Goal: Information Seeking & Learning: Learn about a topic

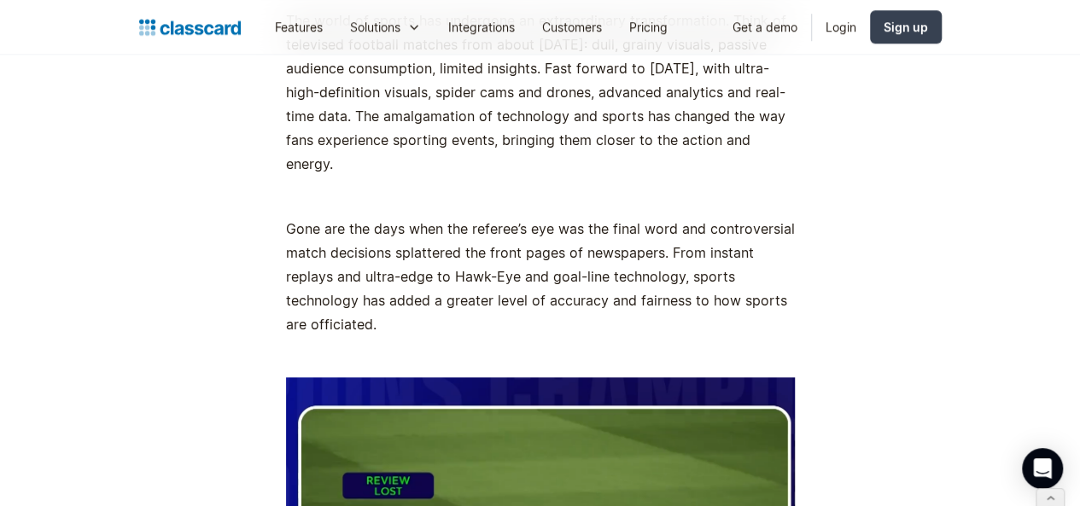
scroll to position [787, 0]
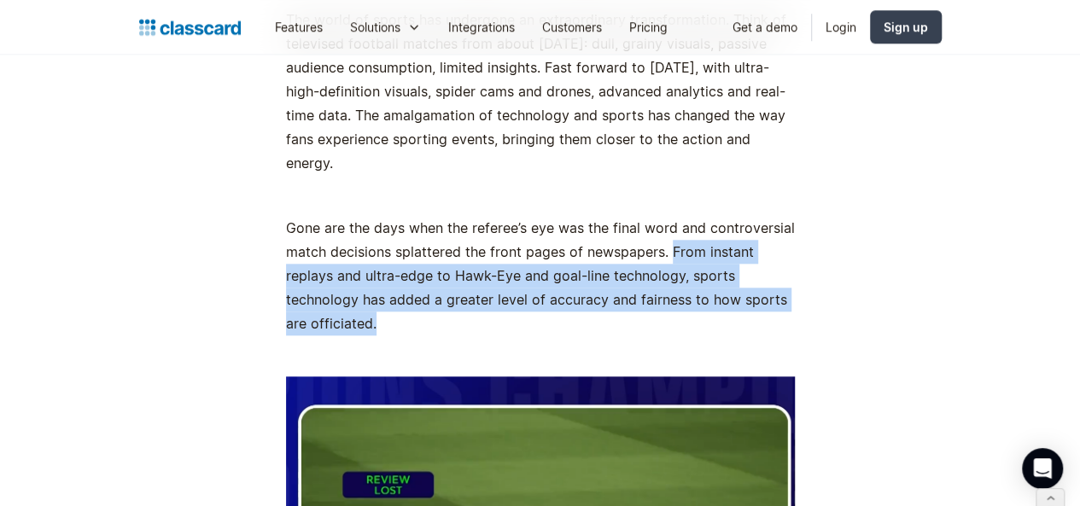
drag, startPoint x: 659, startPoint y: 228, endPoint x: 760, endPoint y: 282, distance: 114.9
click at [760, 282] on p "Gone are the days when the referee’s eye was the final word and controversial m…" at bounding box center [540, 275] width 509 height 119
copy p "From instant replays and ultra-edge to Hawk-Eye and goal-line technology, sport…"
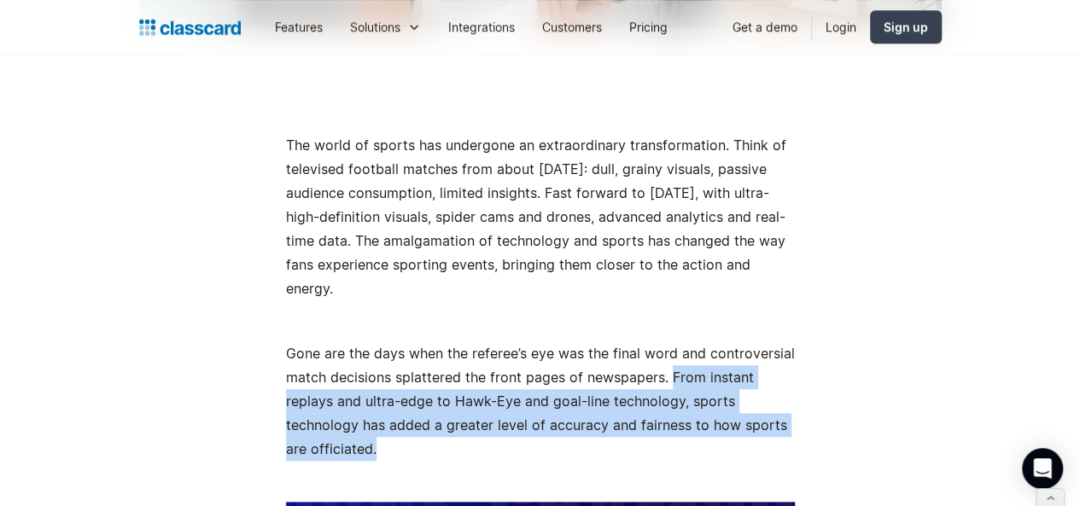
scroll to position [742, 0]
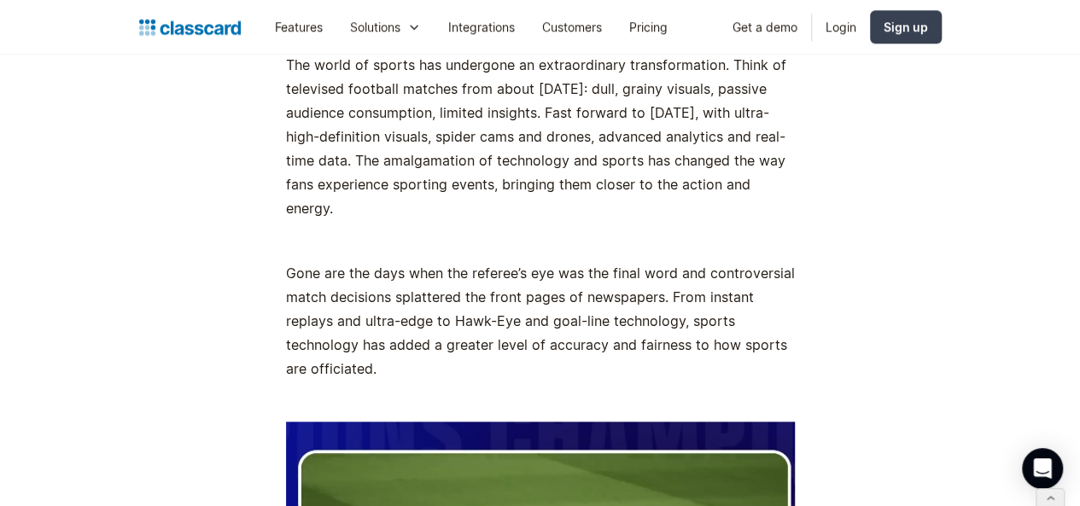
click at [550, 160] on p "The world of sports has undergone an extraordinary transformation. Think of tel…" at bounding box center [540, 136] width 509 height 167
drag, startPoint x: 263, startPoint y: 158, endPoint x: 775, endPoint y: 195, distance: 513.4
copy p "The amalgamation of technology and sports has changed the way fans experience s…"
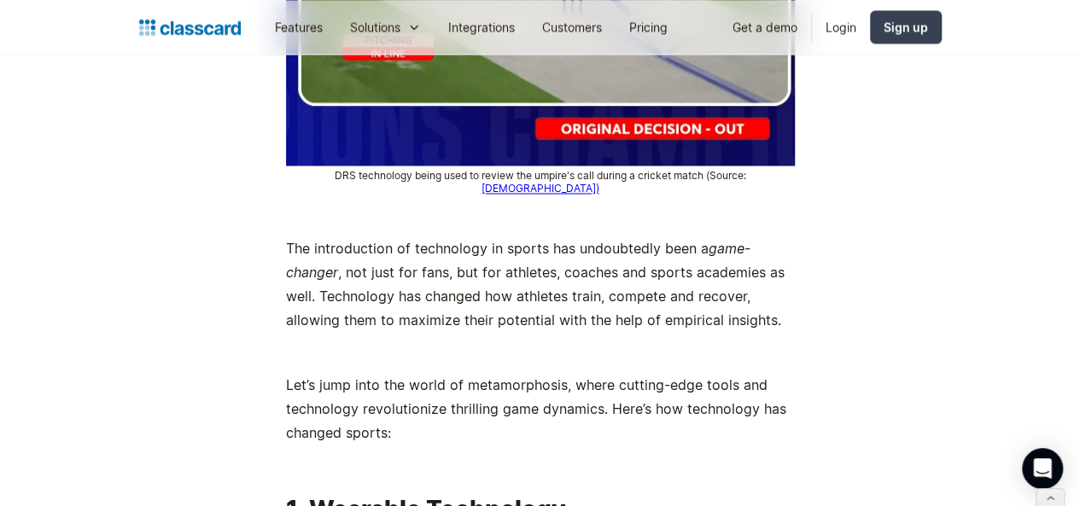
scroll to position [1397, 0]
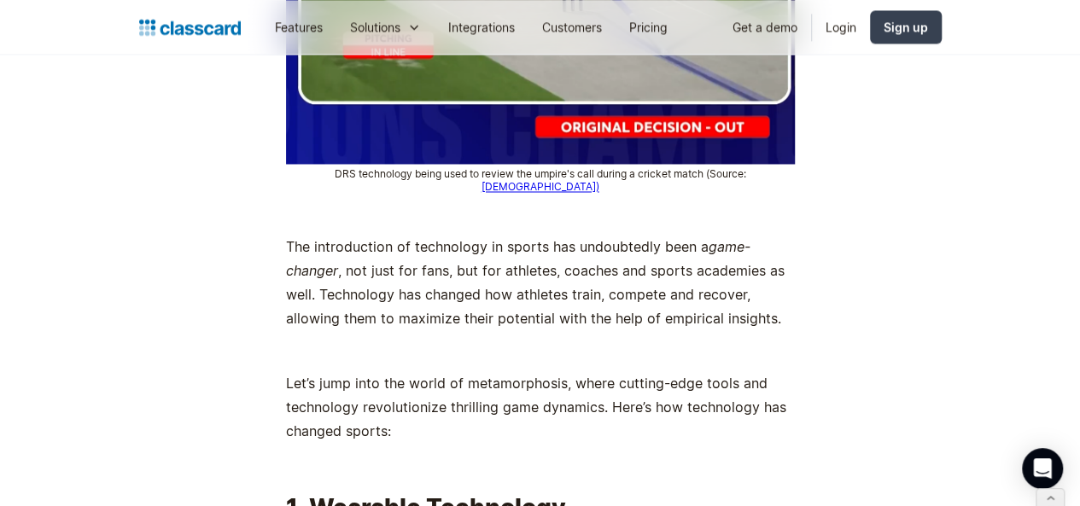
drag, startPoint x: 273, startPoint y: 222, endPoint x: 715, endPoint y: 272, distance: 444.9
click at [715, 272] on p "The introduction of technology in sports has undoubtedly been a game-changer , …" at bounding box center [540, 282] width 509 height 96
copy p "not just for fans, but for athletes, coaches and sports academies as well. Tech…"
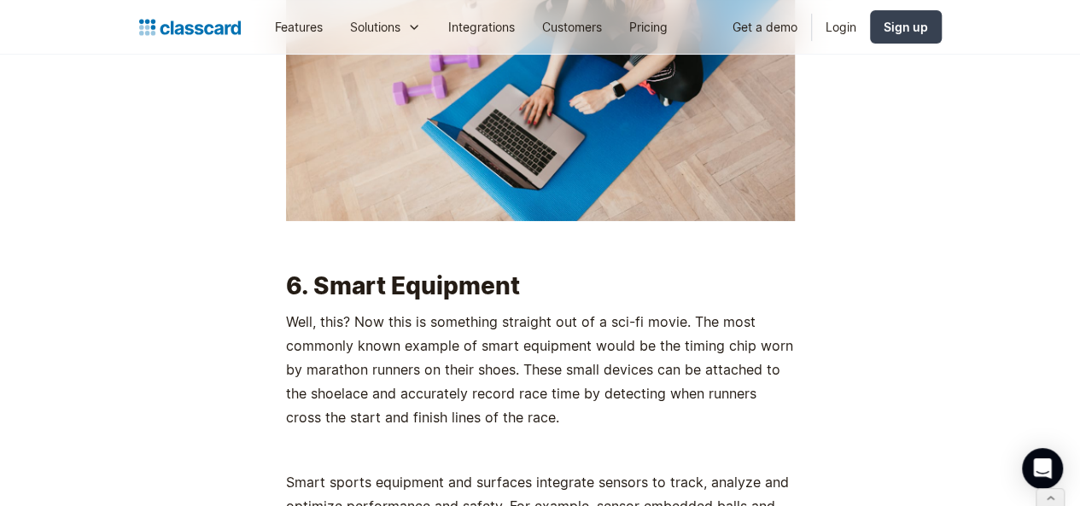
scroll to position [6585, 0]
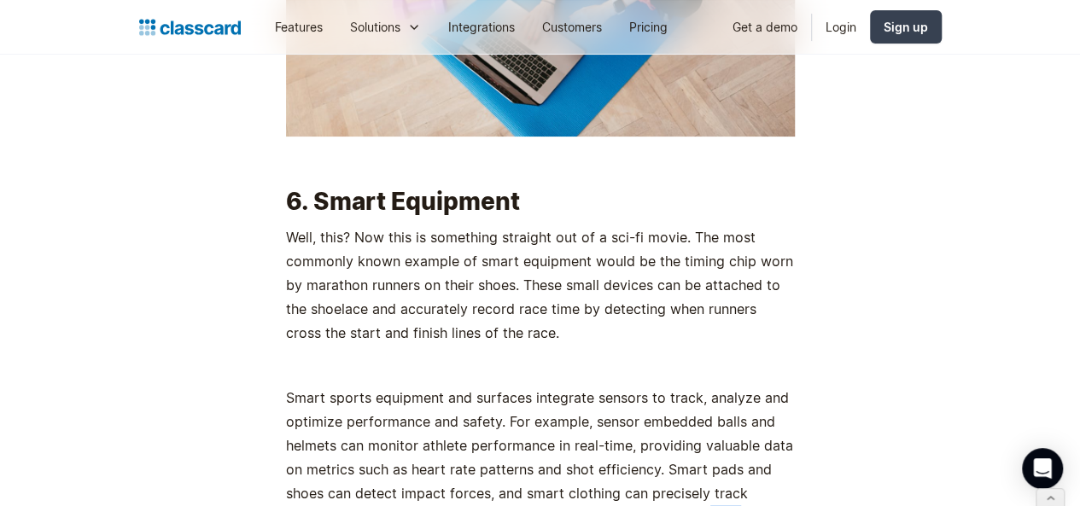
drag, startPoint x: 597, startPoint y: 369, endPoint x: 654, endPoint y: 408, distance: 68.7
click at [654, 408] on p "Smart sports equipment and surfaces integrate sensors to track, analyze and opt…" at bounding box center [540, 481] width 509 height 191
copy p "This intelligent information adds a new level of precision to training and fitn…"
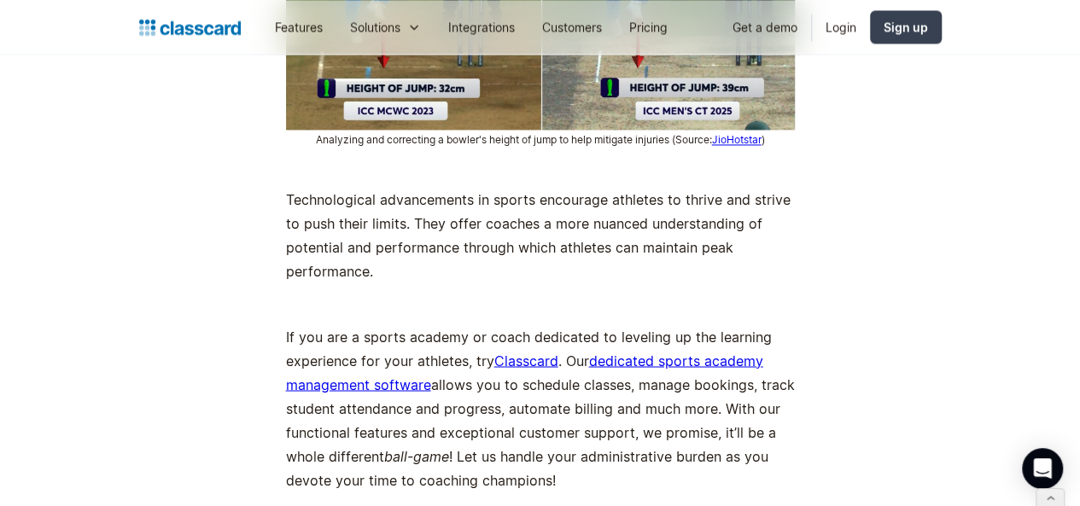
scroll to position [7722, 0]
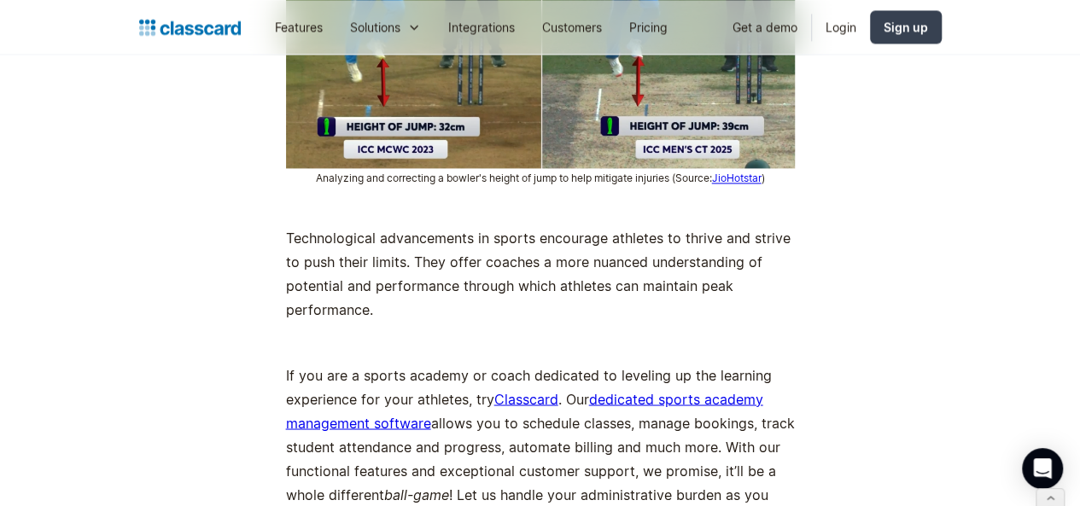
drag, startPoint x: 271, startPoint y: 105, endPoint x: 752, endPoint y: 153, distance: 482.8
copy p "Technological advancements in sports encourage athletes to thrive and strive to…"
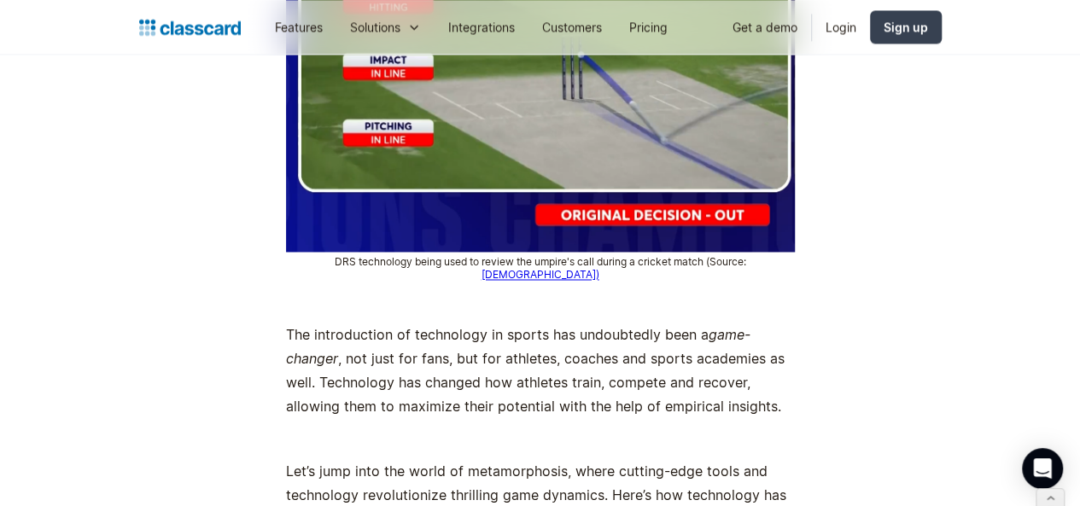
scroll to position [1311, 0]
